Goal: Find specific page/section: Find specific page/section

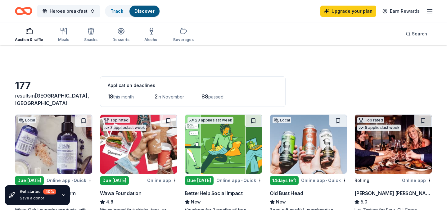
scroll to position [67, 0]
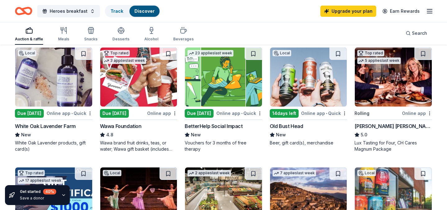
click at [258, 30] on div "Auction & raffle Meals Snacks Desserts Alcohol Beverages Search" at bounding box center [223, 33] width 417 height 23
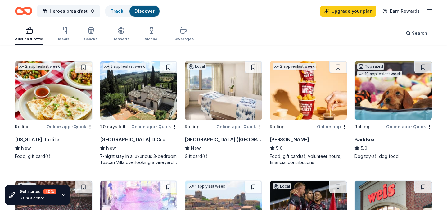
scroll to position [296, 0]
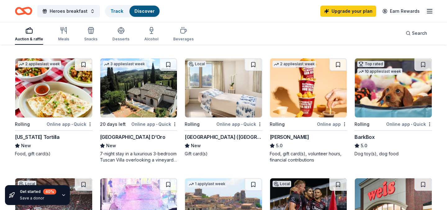
click at [265, 72] on div "Local Due [DATE] Online app • Quick White Oak Lavender Farm New White Oak Laven…" at bounding box center [223, 51] width 417 height 464
click at [265, 73] on div "Local Due [DATE] Online app • Quick White Oak Lavender Farm New White Oak Laven…" at bounding box center [223, 51] width 417 height 464
click at [272, 29] on div "Auction & raffle Meals Snacks Desserts Alcohol Beverages Search" at bounding box center [223, 33] width 417 height 23
click at [260, 35] on div "Auction & raffle Meals Snacks Desserts Alcohol Beverages Search" at bounding box center [223, 33] width 417 height 23
click at [265, 95] on div "Local Due [DATE] Online app • Quick White Oak Lavender Farm New White Oak Laven…" at bounding box center [223, 51] width 417 height 464
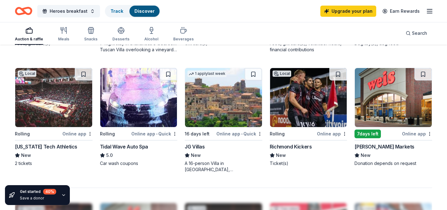
scroll to position [413, 0]
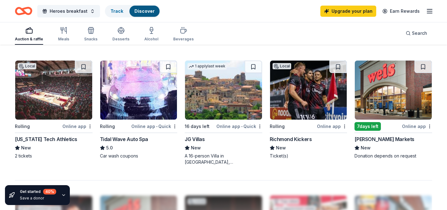
click at [260, 42] on div "Auction & raffle Meals Snacks Desserts Alcohol Beverages Search" at bounding box center [223, 33] width 417 height 23
click at [266, 33] on div "Auction & raffle Meals Snacks Desserts Alcohol Beverages Search" at bounding box center [223, 33] width 417 height 23
click at [267, 35] on div "Auction & raffle Meals Snacks Desserts Alcohol Beverages Search" at bounding box center [223, 33] width 417 height 23
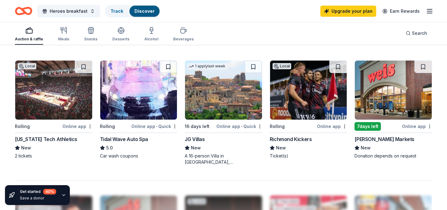
click at [266, 40] on div "Auction & raffle Meals Snacks Desserts Alcohol Beverages Search" at bounding box center [223, 33] width 417 height 23
click at [259, 26] on div "Auction & raffle Meals Snacks Desserts Alcohol Beverages Search" at bounding box center [223, 33] width 417 height 23
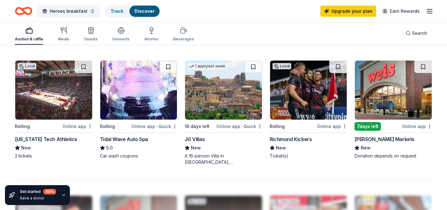
click at [264, 21] on div "Heroes breakfast Track Discover Upgrade your plan Earn Rewards" at bounding box center [223, 11] width 447 height 22
click at [274, 31] on div "Auction & raffle Meals Snacks Desserts Alcohol Beverages Search" at bounding box center [223, 33] width 417 height 23
click at [275, 32] on div "Auction & raffle Meals Snacks Desserts Alcohol Beverages Search" at bounding box center [223, 33] width 417 height 23
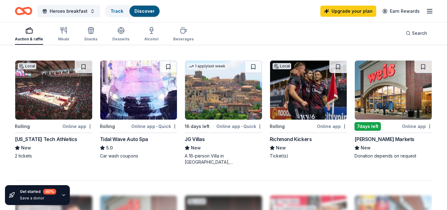
click at [275, 32] on div "Auction & raffle Meals Snacks Desserts Alcohol Beverages Search" at bounding box center [223, 33] width 417 height 23
click at [270, 32] on div "Auction & raffle Meals Snacks Desserts Alcohol Beverages Search" at bounding box center [223, 33] width 417 height 23
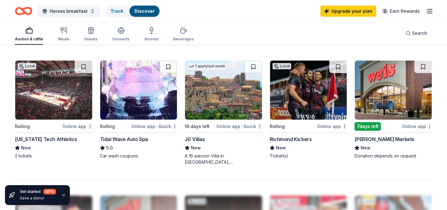
click at [223, 36] on div "Auction & raffle Meals Snacks Desserts Alcohol Beverages Search" at bounding box center [223, 33] width 417 height 23
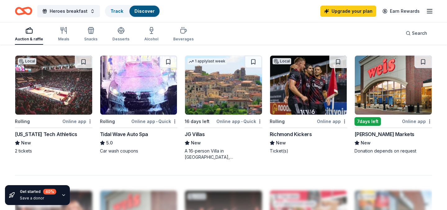
scroll to position [420, 0]
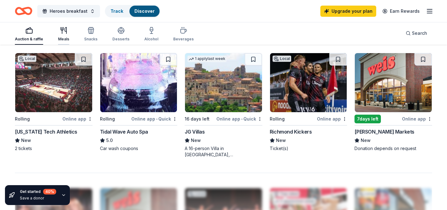
click at [62, 40] on div "Meals" at bounding box center [63, 39] width 11 height 5
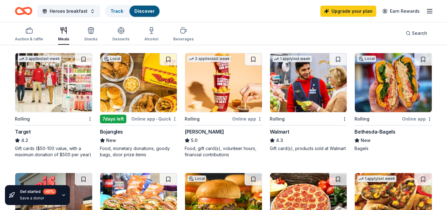
scroll to position [181, 0]
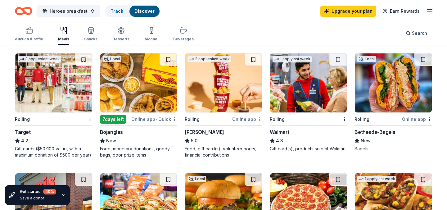
click at [95, 143] on div "Local Rolling Online app • Quick Lost Rhino Brewing Company New Beer, gift card…" at bounding box center [223, 162] width 417 height 458
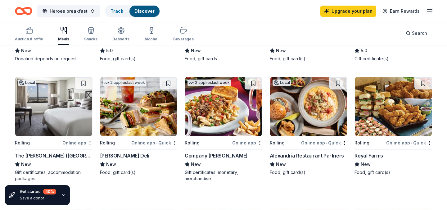
scroll to position [390, 0]
